Goal: Task Accomplishment & Management: Manage account settings

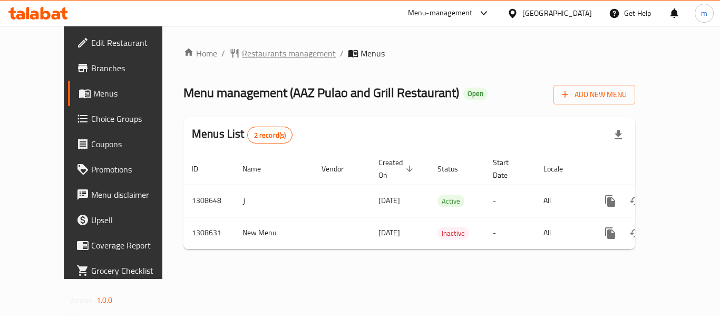
click at [248, 52] on span "Restaurants management" at bounding box center [289, 53] width 94 height 13
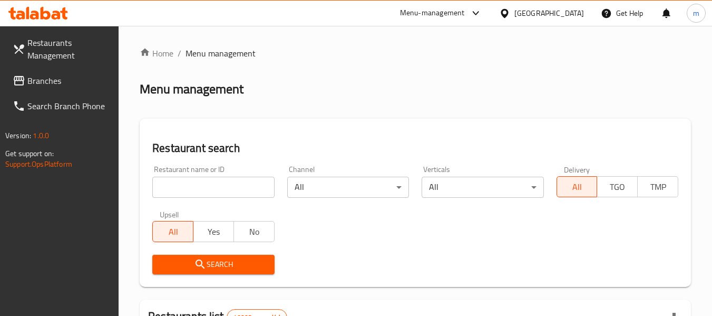
click at [194, 182] on input "search" at bounding box center [213, 186] width 122 height 21
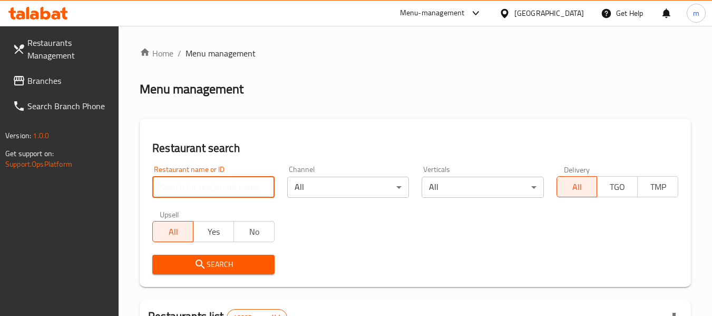
paste input "704962"
type input "704962"
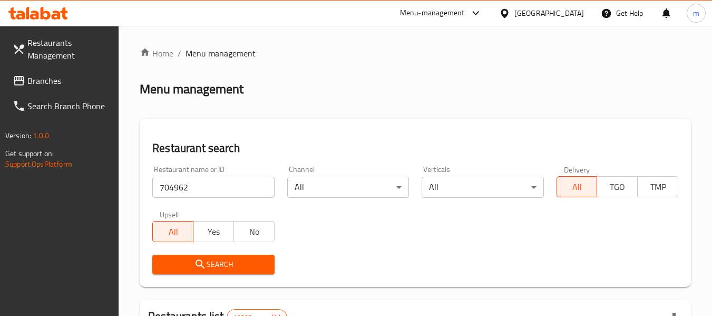
click at [217, 260] on span "Search" at bounding box center [213, 264] width 105 height 13
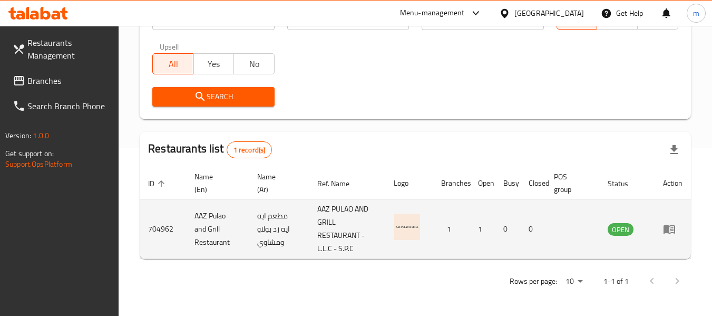
click at [679, 233] on link "enhanced table" at bounding box center [672, 228] width 19 height 13
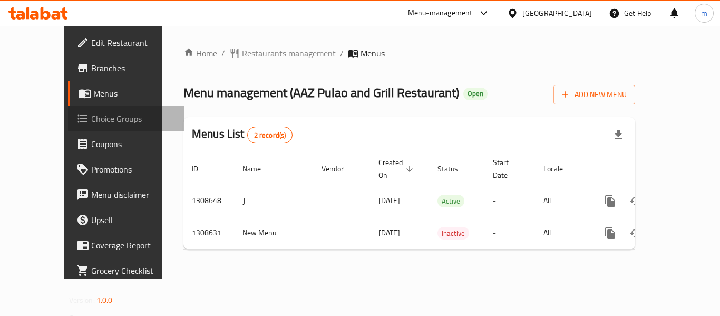
click at [91, 114] on span "Choice Groups" at bounding box center [133, 118] width 84 height 13
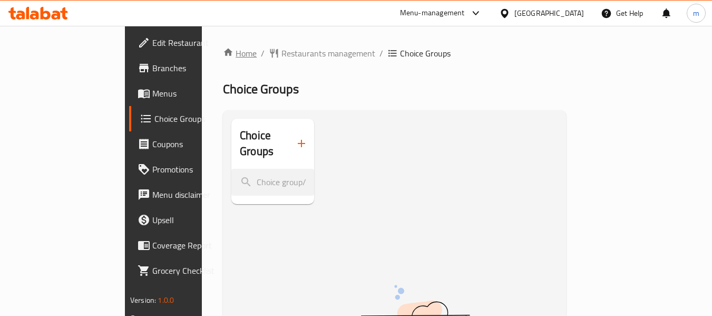
click at [223, 52] on link "Home" at bounding box center [240, 53] width 34 height 13
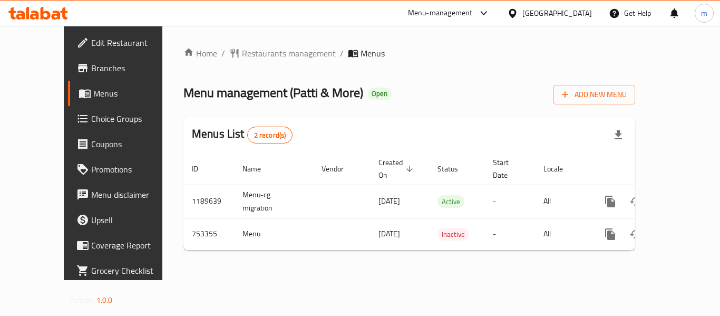
click at [242, 49] on span "Restaurants management" at bounding box center [289, 53] width 94 height 13
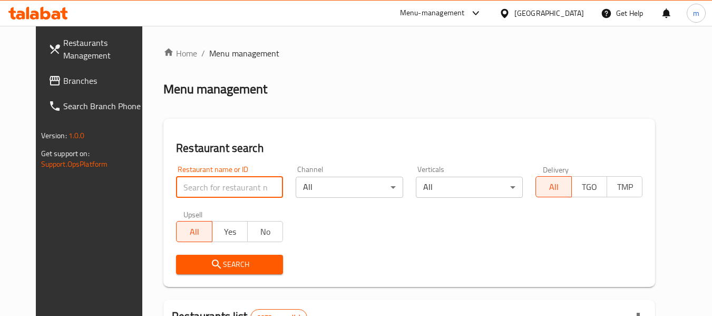
click at [176, 195] on input "search" at bounding box center [229, 186] width 107 height 21
paste input "649400"
type input "649400"
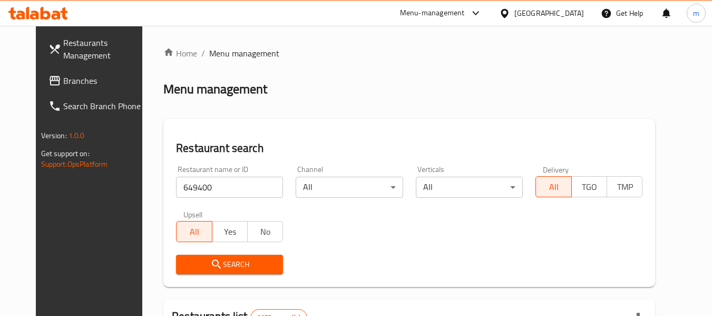
click at [214, 258] on span "Search" at bounding box center [229, 264] width 90 height 13
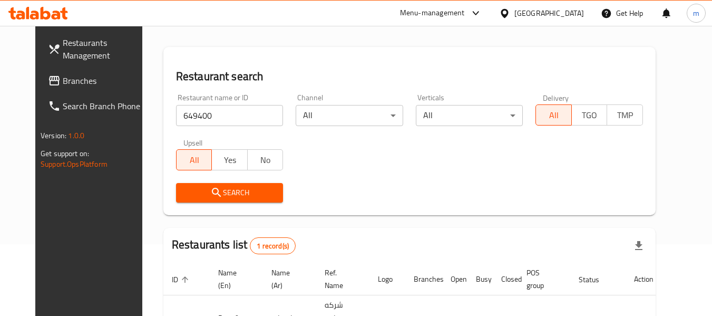
scroll to position [141, 0]
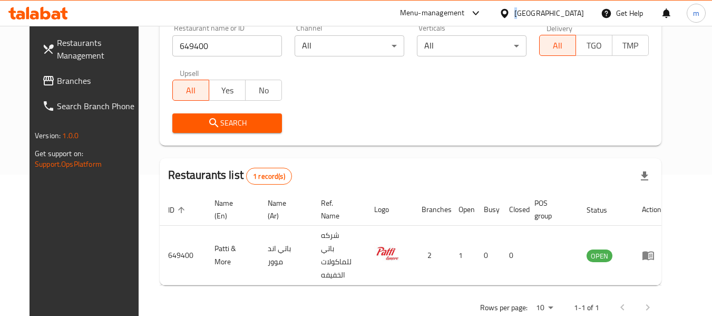
click at [565, 12] on div "[GEOGRAPHIC_DATA]" at bounding box center [549, 13] width 70 height 12
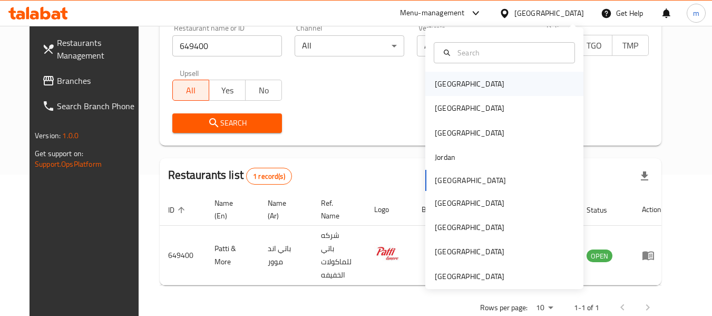
click at [447, 80] on div "[GEOGRAPHIC_DATA]" at bounding box center [470, 84] width 70 height 12
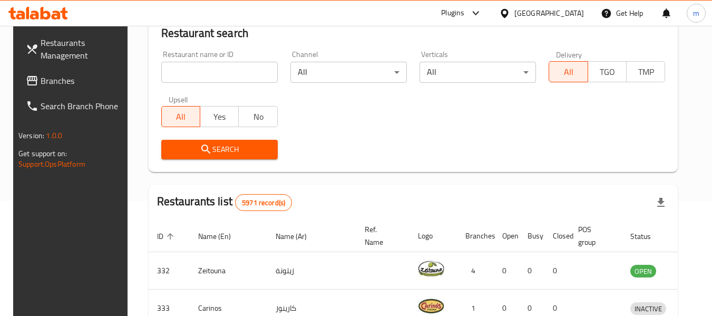
scroll to position [141, 0]
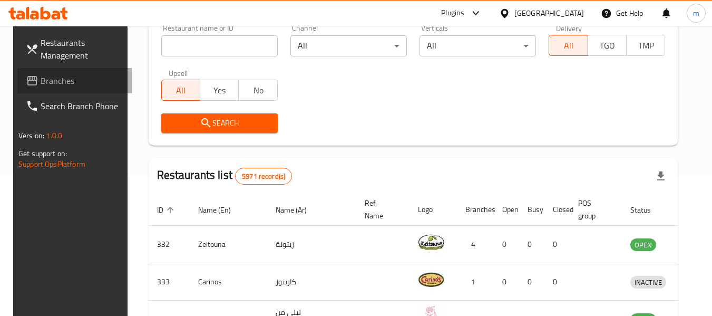
click at [41, 80] on span "Branches" at bounding box center [82, 80] width 83 height 13
